Goal: Find contact information: Find contact information

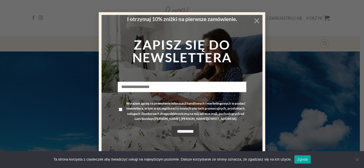
click at [254, 19] on button "×" at bounding box center [256, 20] width 11 height 11
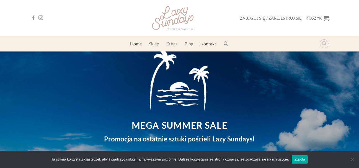
click at [208, 42] on link "Kontakt" at bounding box center [209, 44] width 16 height 10
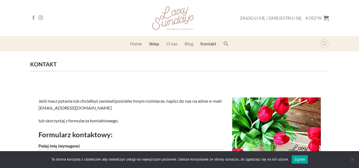
click at [155, 44] on link "Sklep" at bounding box center [154, 44] width 10 height 10
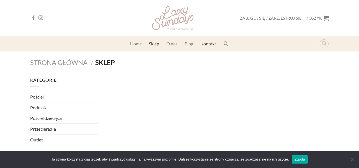
click at [209, 42] on link "Kontakt" at bounding box center [209, 44] width 16 height 10
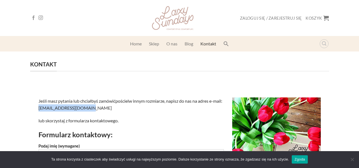
drag, startPoint x: 102, startPoint y: 109, endPoint x: 49, endPoint y: 105, distance: 52.8
click at [49, 105] on p "Jeśli masz pytania lub chciałbyś zamówić pościel w innym rozmiarze, napisz do n…" at bounding box center [132, 105] width 186 height 14
copy link "[EMAIL_ADDRESS][DOMAIN_NAME]"
